Goal: Use online tool/utility: Use online tool/utility

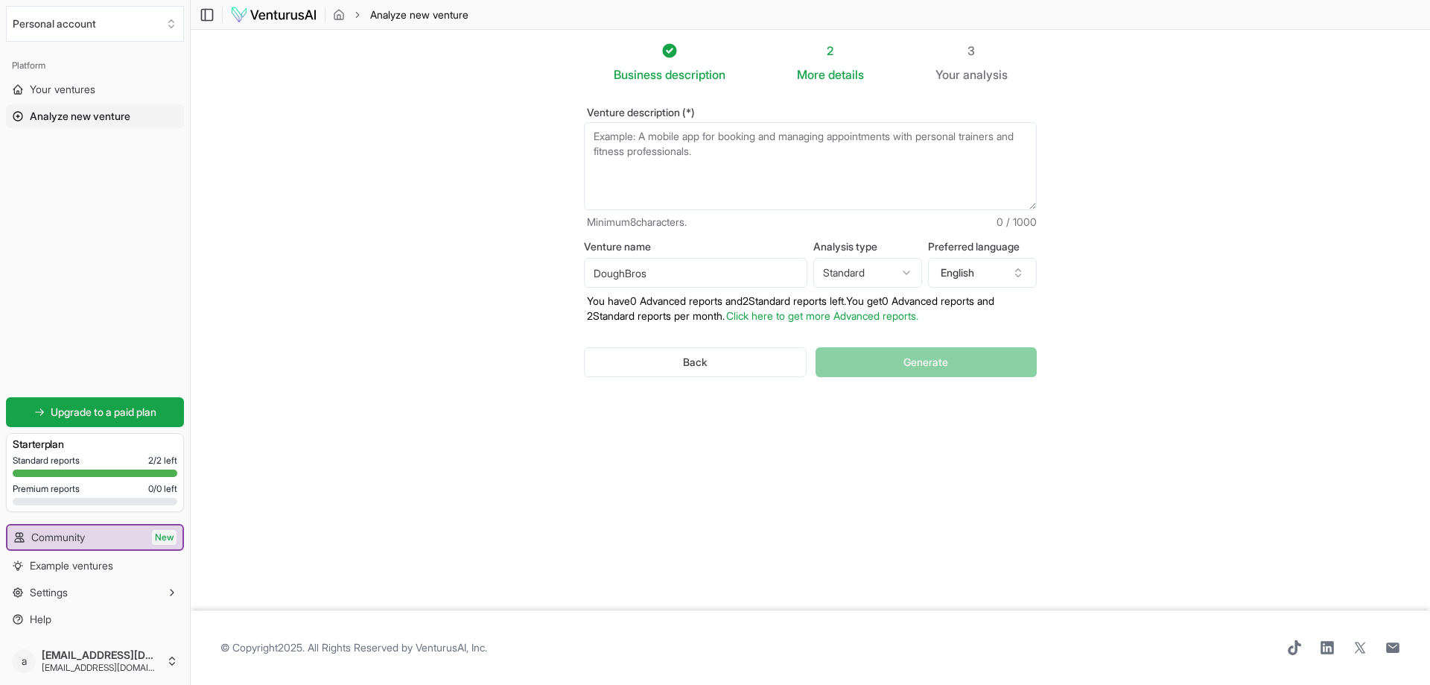
type input "DoughBros"
click at [857, 272] on html "We value your privacy We use cookies to enhance your browsing experience, serve…" at bounding box center [715, 342] width 1430 height 685
click at [905, 273] on html "We value your privacy We use cookies to enhance your browsing experience, serve…" at bounding box center [715, 342] width 1430 height 685
click at [881, 282] on html "We value your privacy We use cookies to enhance your browsing experience, serve…" at bounding box center [715, 342] width 1430 height 685
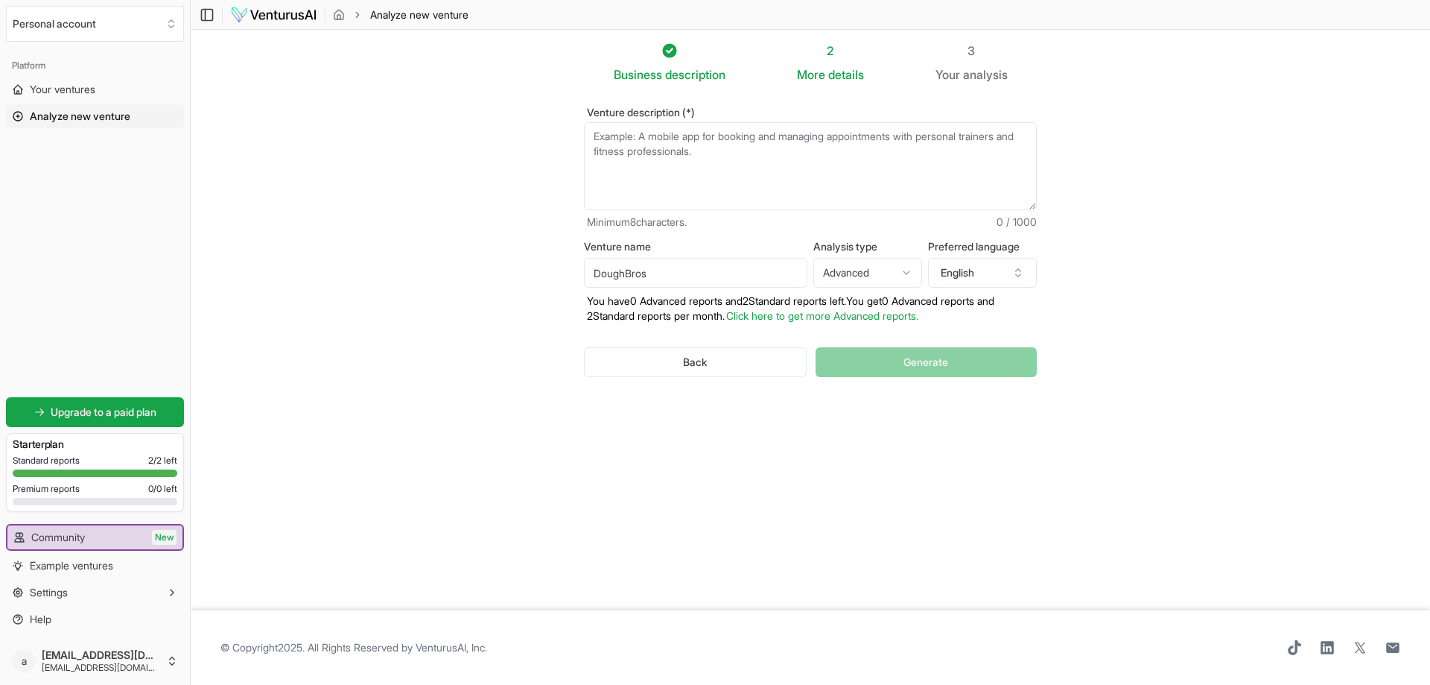
click at [884, 282] on html "We value your privacy We use cookies to enhance your browsing experience, serve…" at bounding box center [715, 342] width 1430 height 685
click at [884, 269] on html "We value your privacy We use cookies to enhance your browsing experience, serve…" at bounding box center [715, 342] width 1430 height 685
select select "standard"
click at [951, 270] on button "English" at bounding box center [982, 273] width 109 height 30
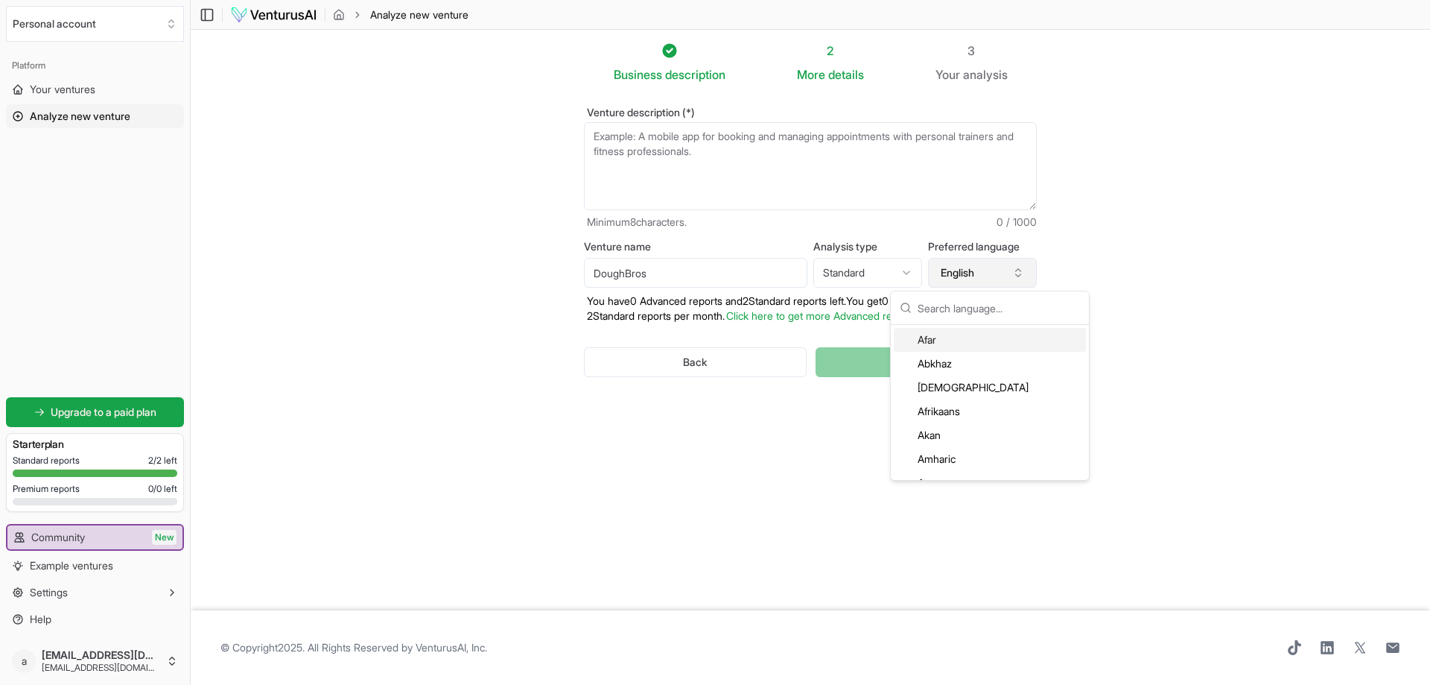
click at [951, 270] on button "English" at bounding box center [982, 273] width 109 height 30
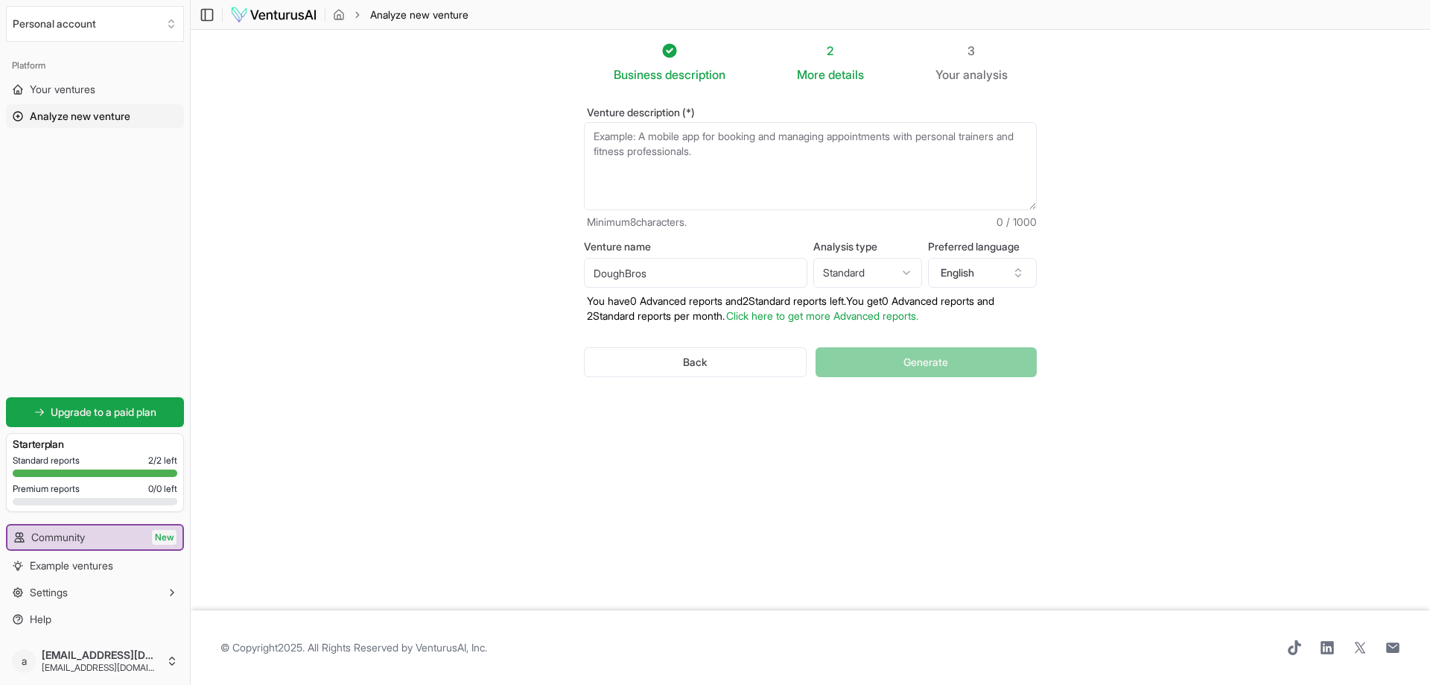
click at [682, 143] on textarea "Venture description (*)" at bounding box center [810, 166] width 453 height 88
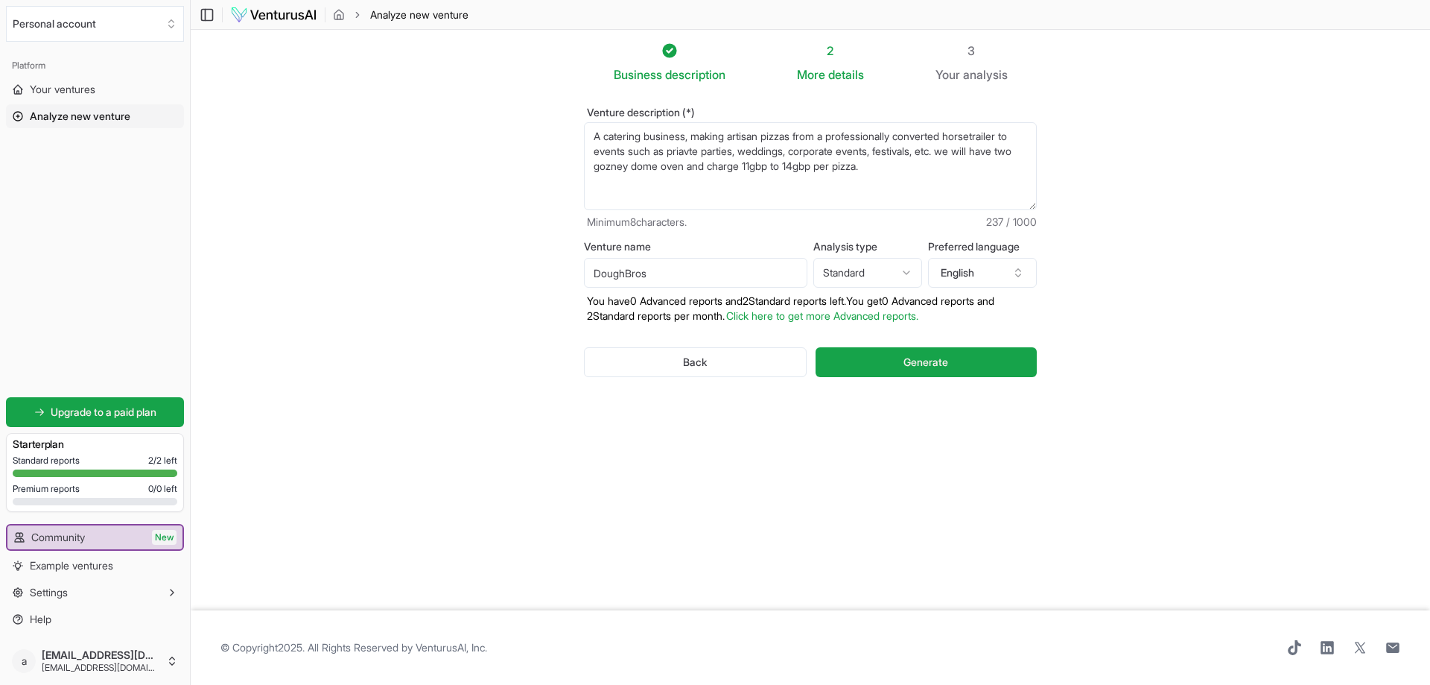
click at [602, 150] on textarea "A catering business, making artisan pizzas from a professionally converted hors…" at bounding box center [810, 166] width 453 height 88
type textarea "A catering business, making artisan pizzas from a professionally converted hors…"
drag, startPoint x: 928, startPoint y: 169, endPoint x: 516, endPoint y: 122, distance: 414.7
click at [516, 122] on section "Business description 2 More details 3 Your analysis Venture description (*) A c…" at bounding box center [811, 320] width 1240 height 580
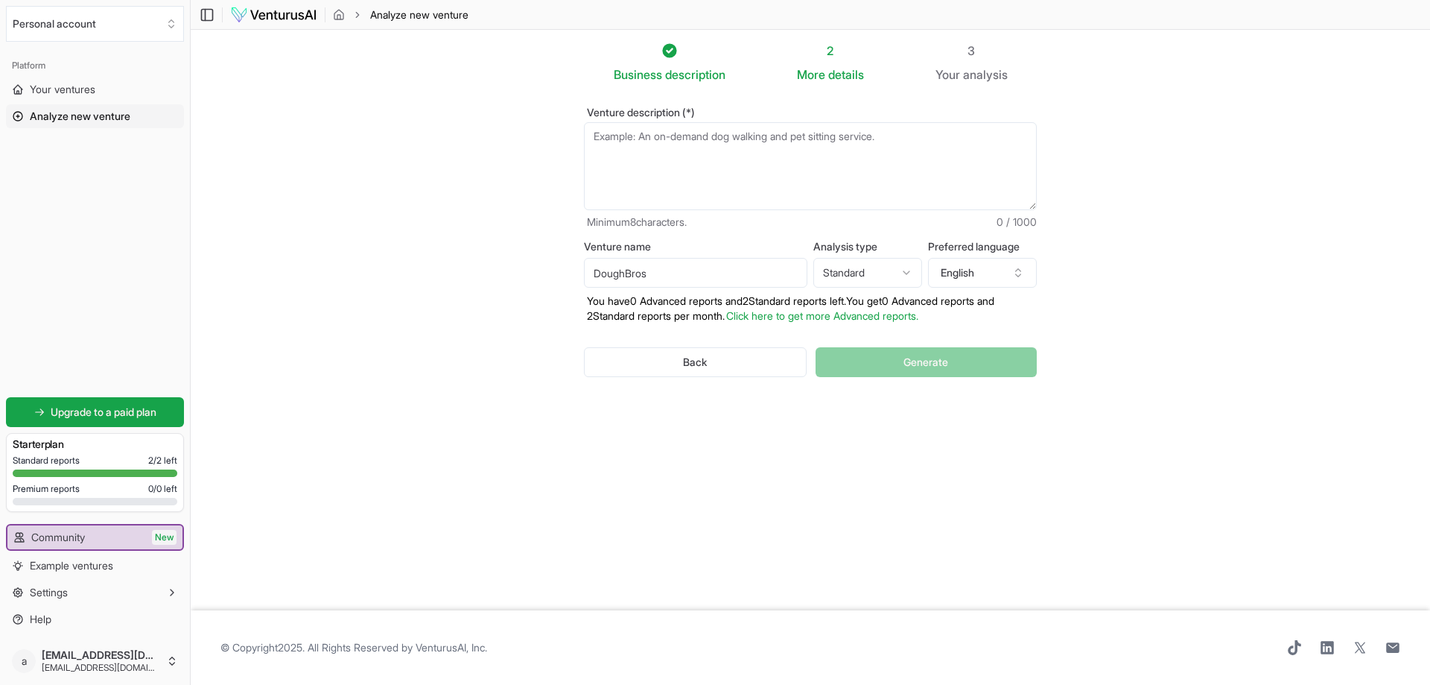
paste textarea "DoughBros is a business founded by two brothers with a passion for pizza. Opera…"
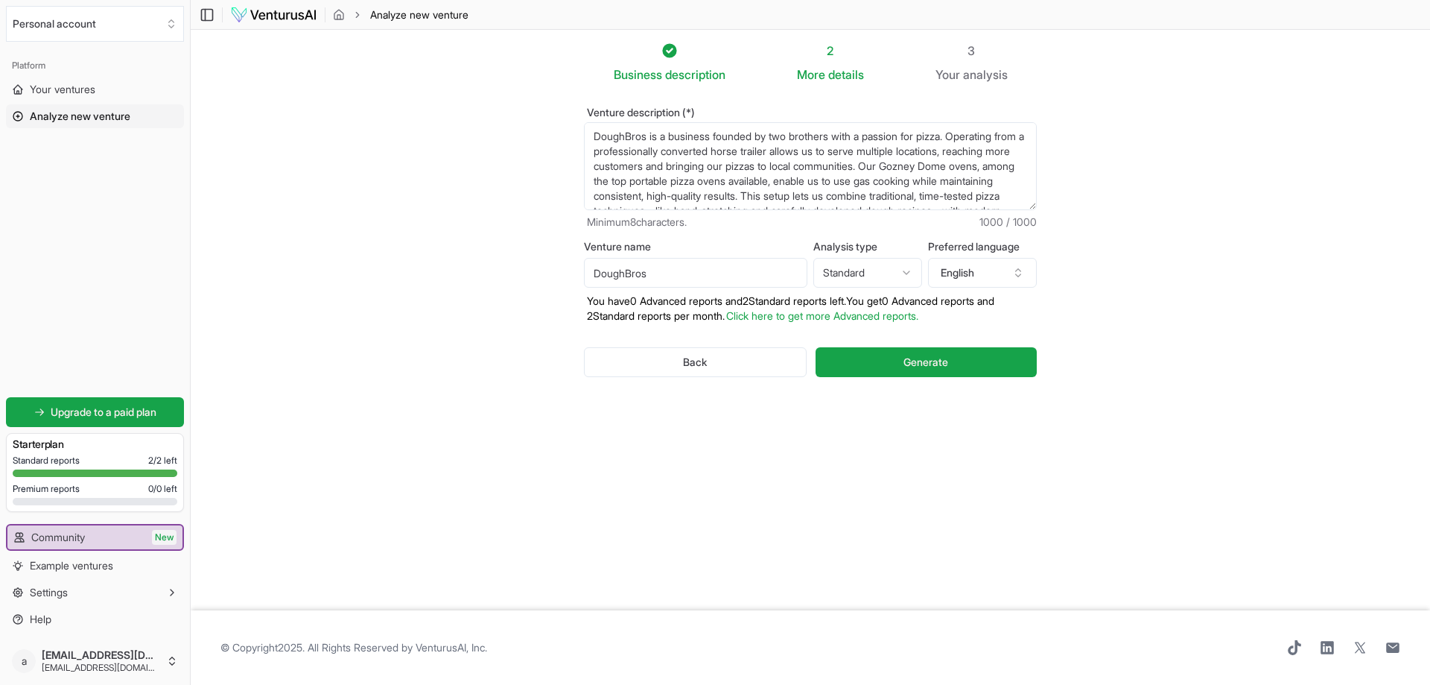
scroll to position [134, 0]
drag, startPoint x: 688, startPoint y: 199, endPoint x: 797, endPoint y: 199, distance: 109.5
click at [797, 199] on textarea "A catering business, making artisan pizzas from a professionally converted hors…" at bounding box center [810, 166] width 453 height 88
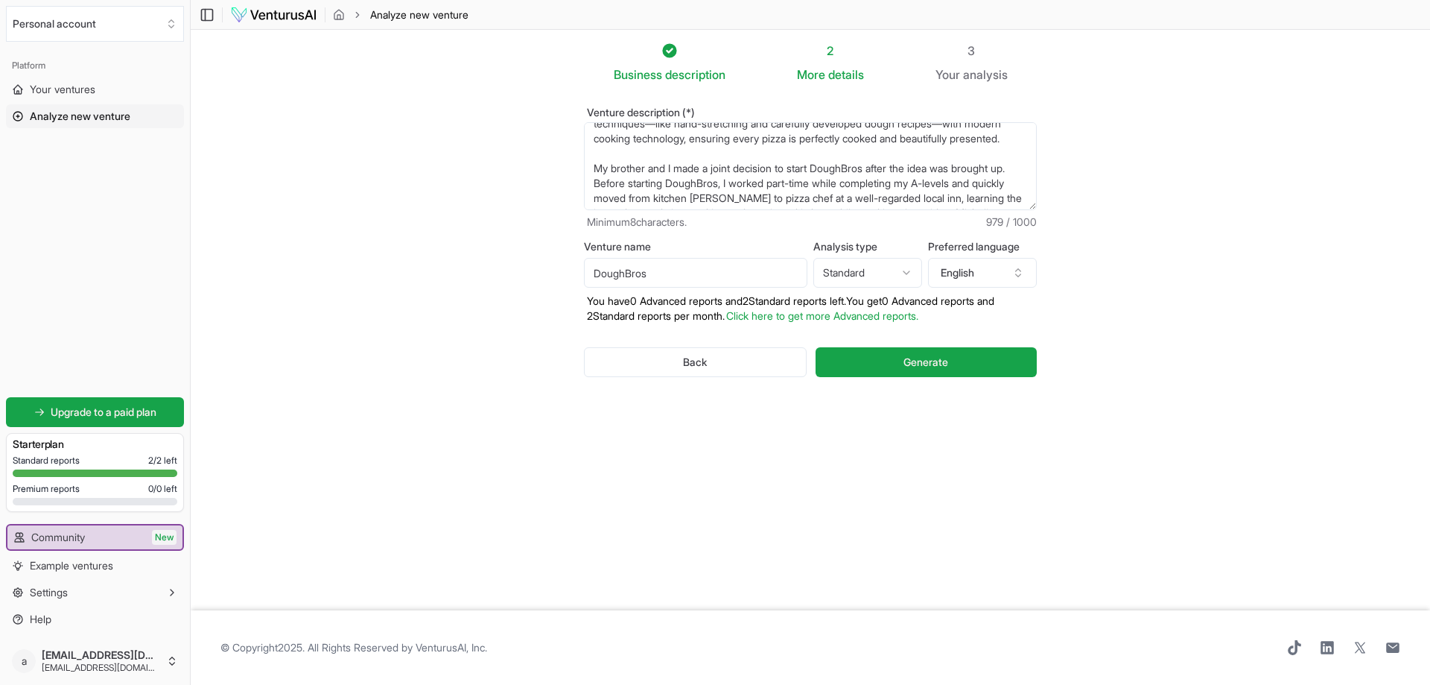
scroll to position [110, 0]
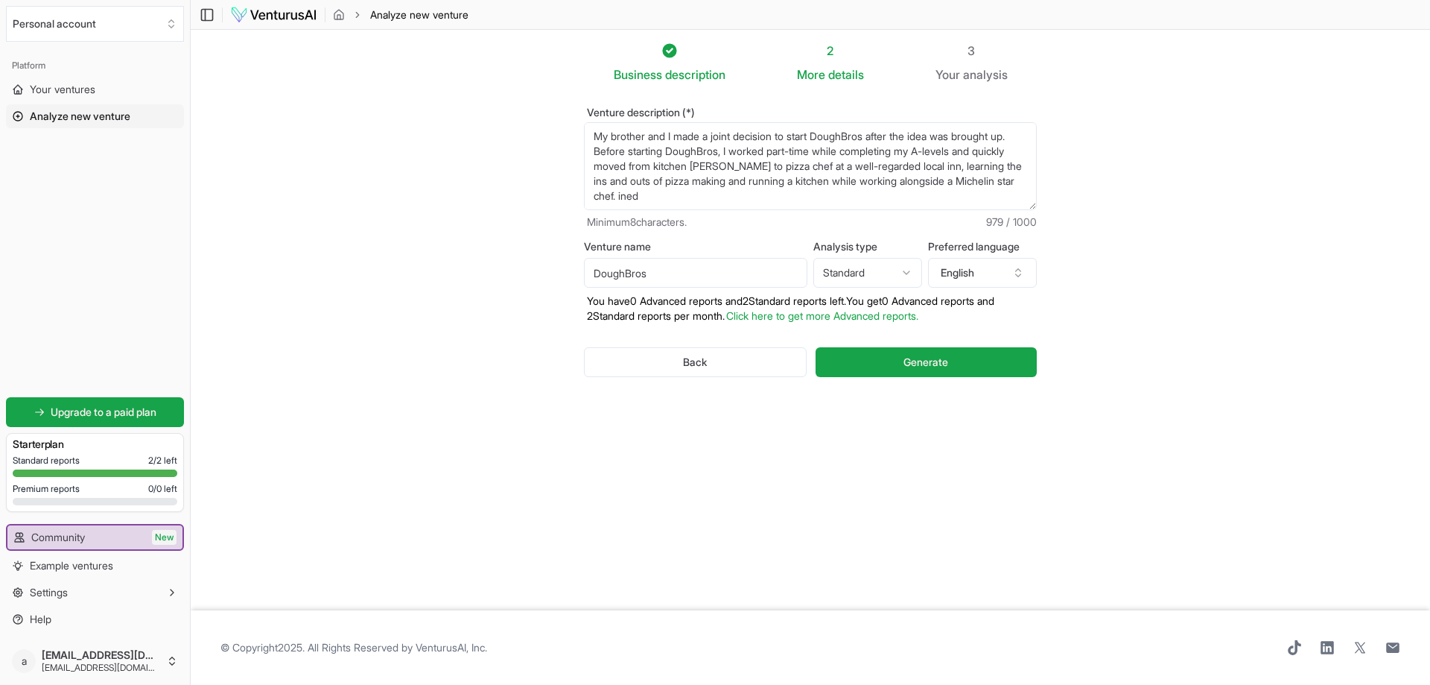
drag, startPoint x: 594, startPoint y: 156, endPoint x: 939, endPoint y: 247, distance: 356.5
click at [939, 247] on form "Venture description (*) A catering business, making artisan pizzas from a profe…" at bounding box center [810, 254] width 453 height 294
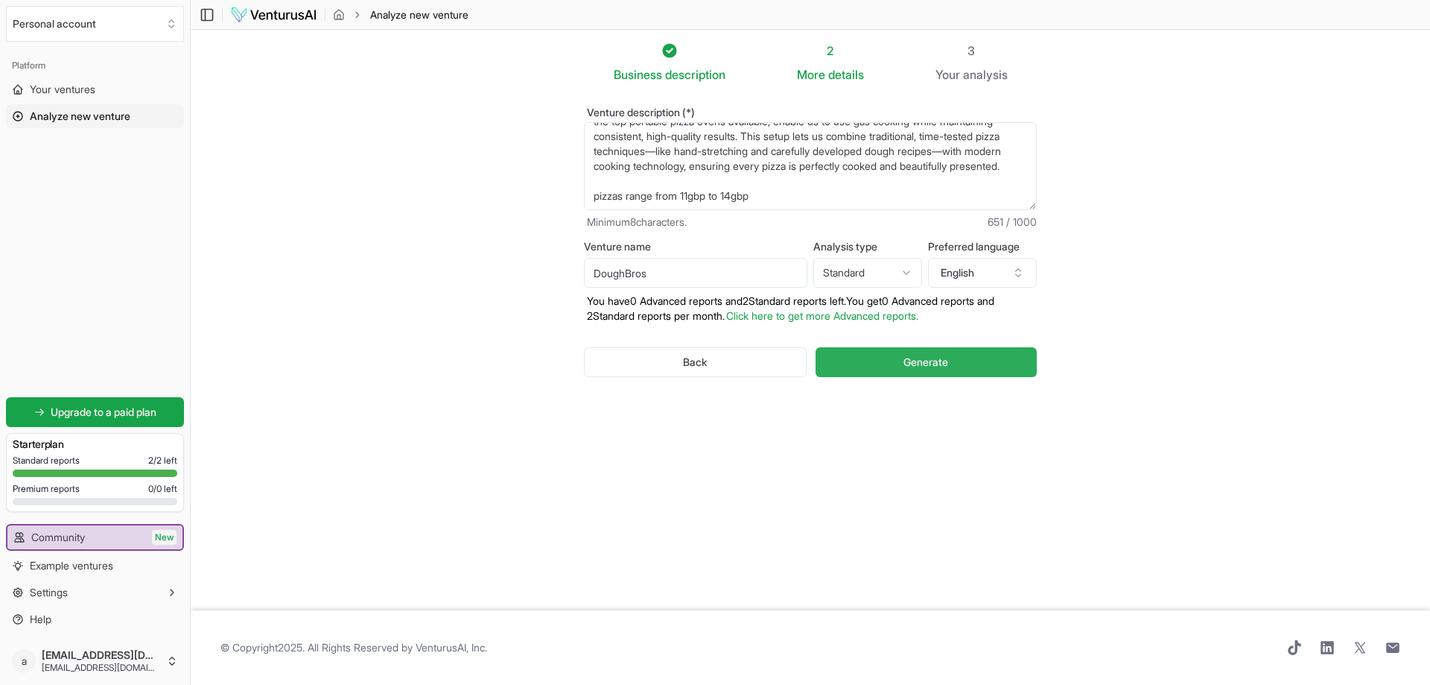
type textarea "DoughBros is a business founded by two brothers with a passion for pizza. Opera…"
click at [852, 363] on button "Generate" at bounding box center [926, 362] width 221 height 30
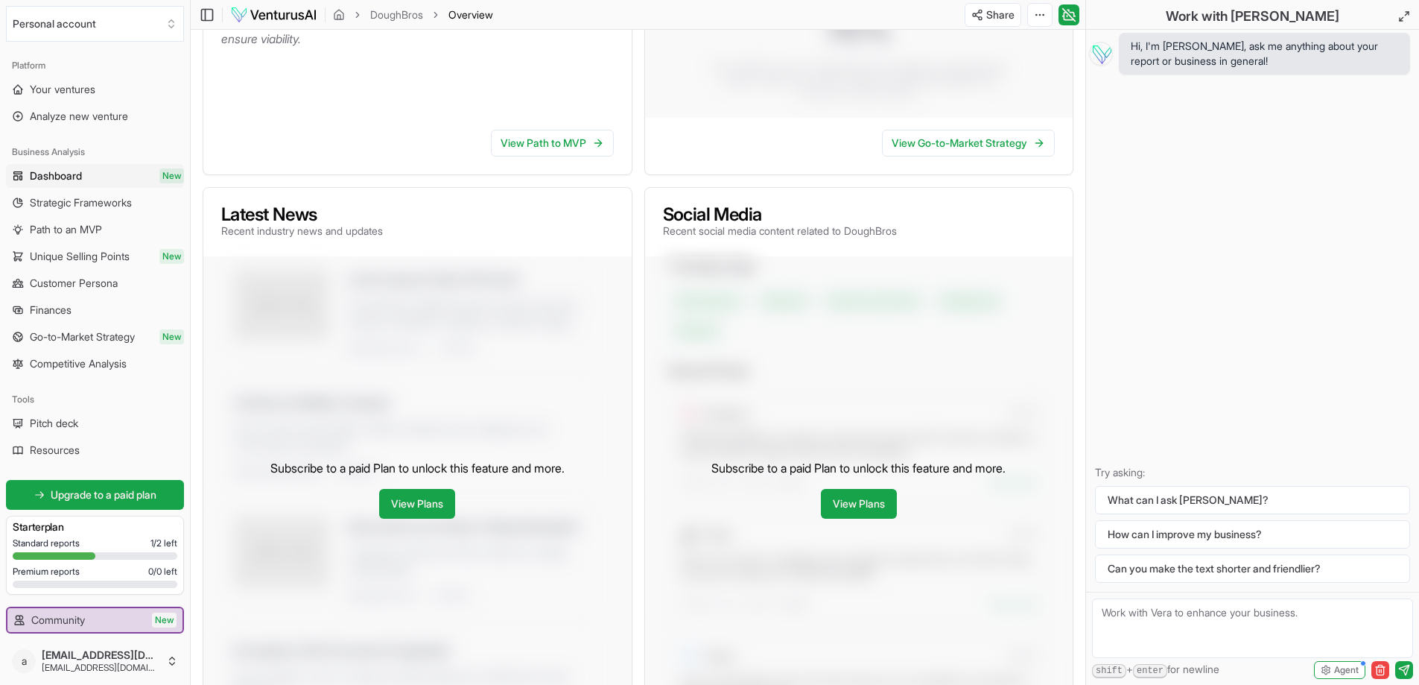
scroll to position [75, 0]
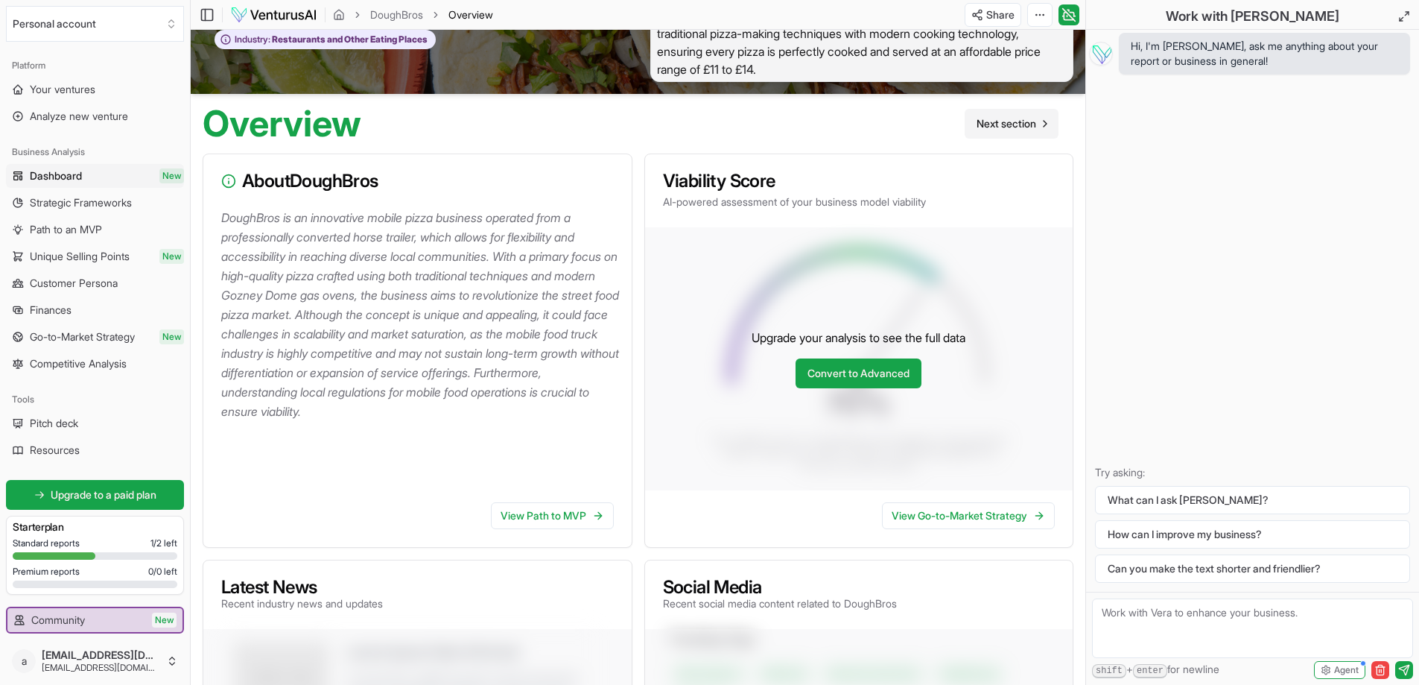
click at [1038, 121] on link "Next section" at bounding box center [1012, 124] width 94 height 30
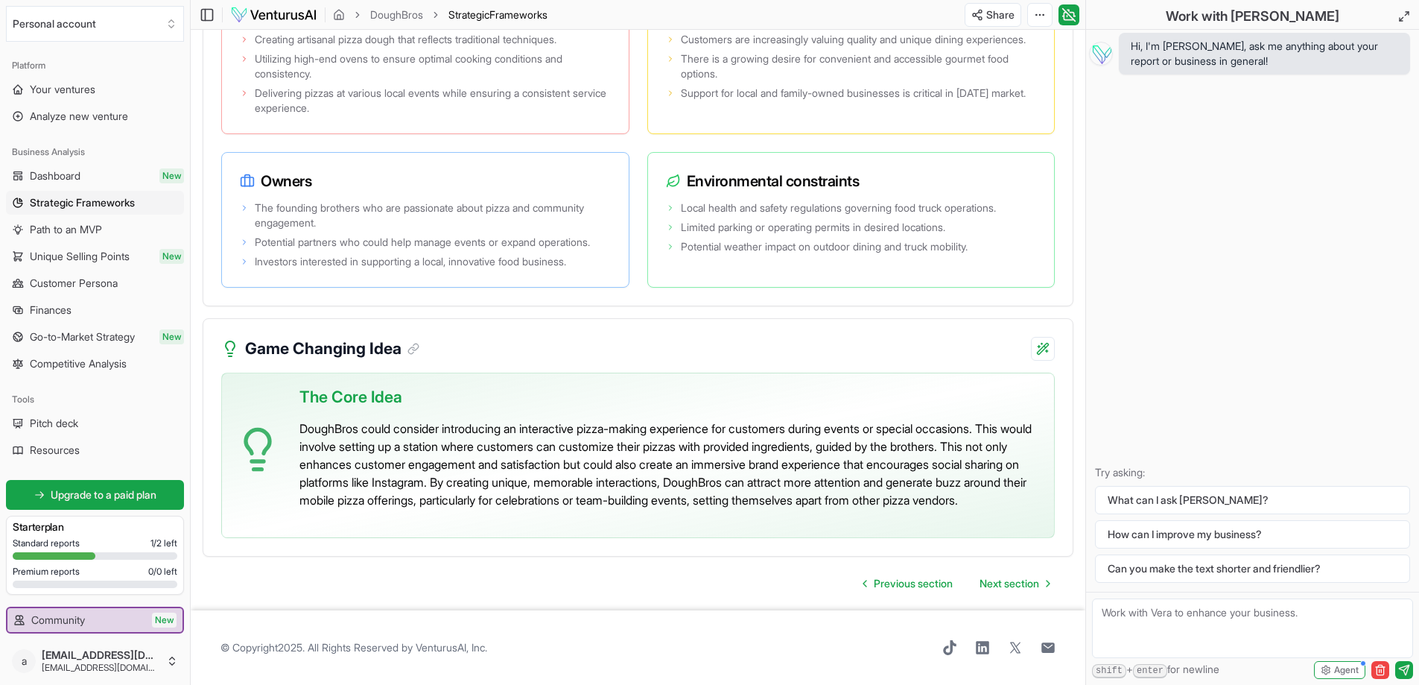
scroll to position [3051, 0]
click at [1003, 586] on span "Next section" at bounding box center [1010, 583] width 60 height 15
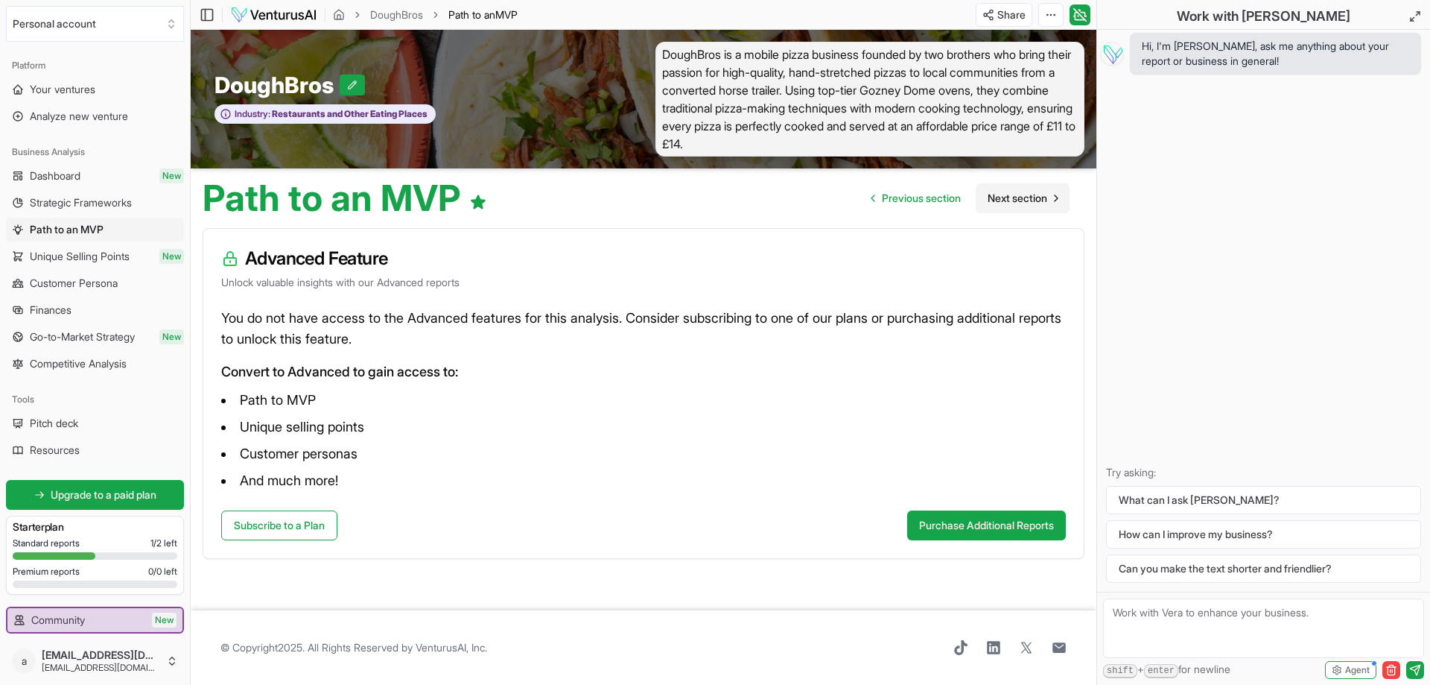
click at [1021, 191] on span "Next section" at bounding box center [1018, 198] width 60 height 15
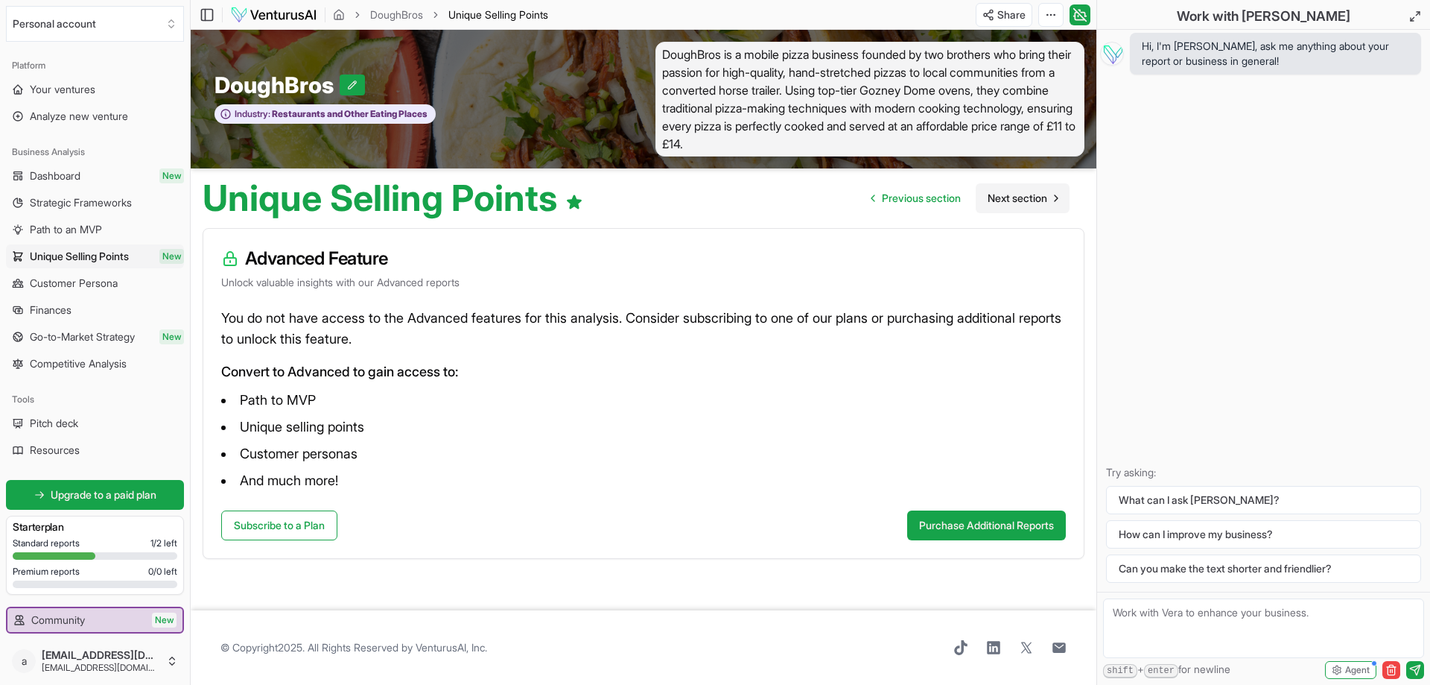
click at [996, 200] on span "Next section" at bounding box center [1018, 198] width 60 height 15
